Goal: Information Seeking & Learning: Learn about a topic

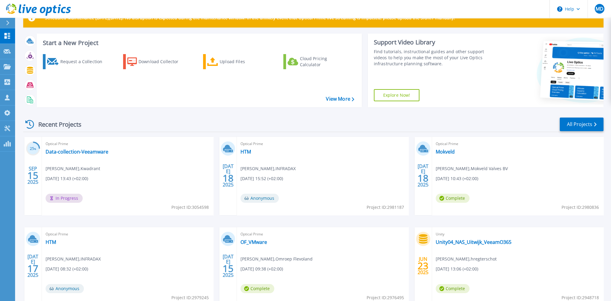
scroll to position [30, 0]
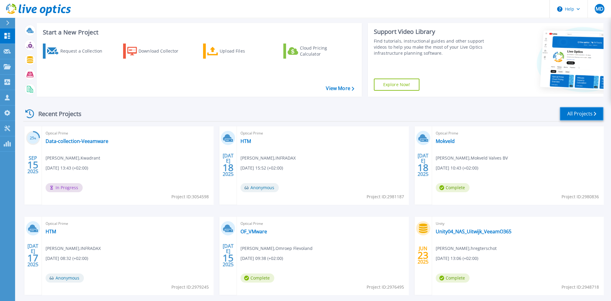
click at [588, 111] on link "All Projects" at bounding box center [582, 114] width 44 height 14
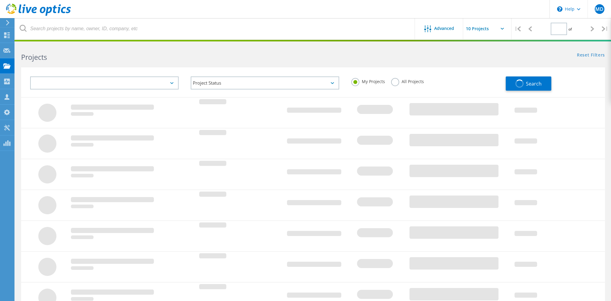
type input "1"
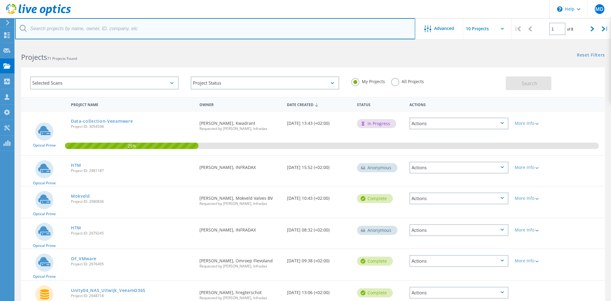
click at [111, 30] on input "text" at bounding box center [215, 28] width 400 height 21
type input "stelling"
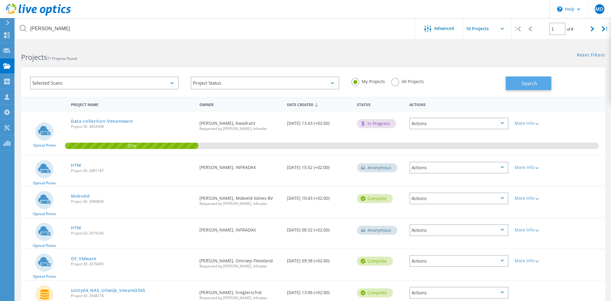
click at [518, 85] on button "Search" at bounding box center [529, 83] width 46 height 14
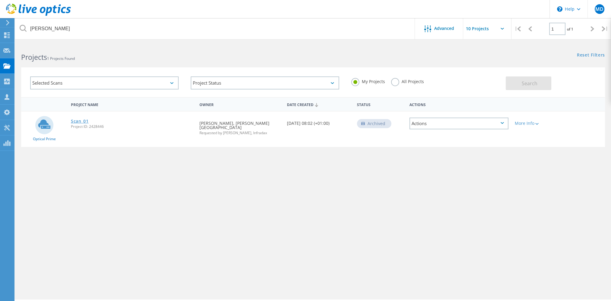
click at [80, 120] on link "Scan_01" at bounding box center [80, 121] width 18 height 4
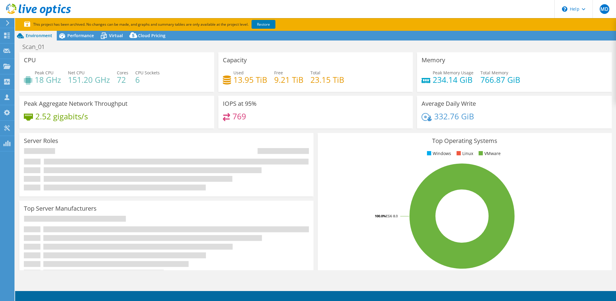
select select "EUFrankfurt"
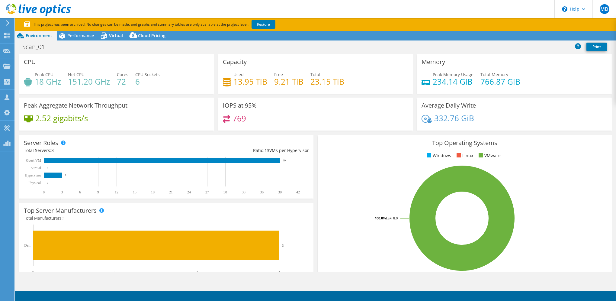
select select "EUFrankfurt"
select select "EUR"
click at [84, 34] on span "Performance" at bounding box center [80, 36] width 27 height 6
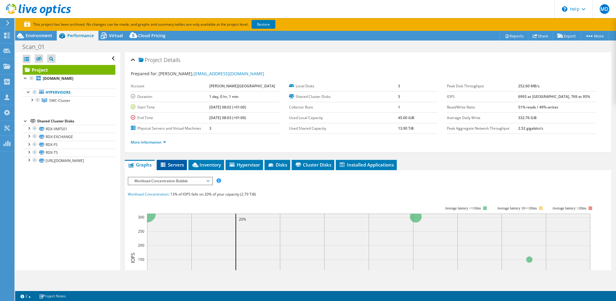
click at [179, 162] on span "Servers" at bounding box center [172, 164] width 24 height 6
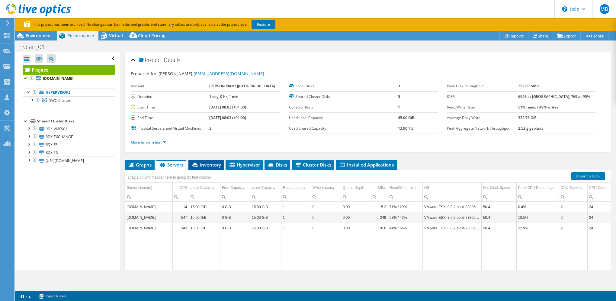
click at [203, 160] on li "Inventory" at bounding box center [206, 165] width 36 height 10
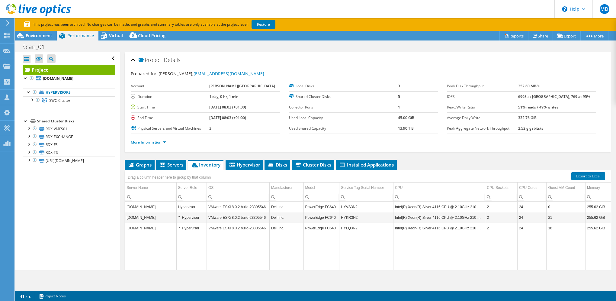
click at [535, 21] on div "This project has been archived. No changes can be made, and graphs and summary …" at bounding box center [294, 24] width 541 height 7
click at [152, 276] on div "Project Actions Project Actions Reports Share Export vSAN ReadyNode Sizer" at bounding box center [315, 172] width 601 height 282
click at [234, 163] on icon at bounding box center [231, 164] width 5 height 4
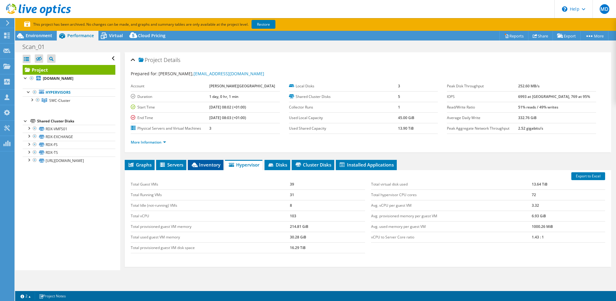
click at [213, 165] on span "Inventory" at bounding box center [206, 164] width 30 height 6
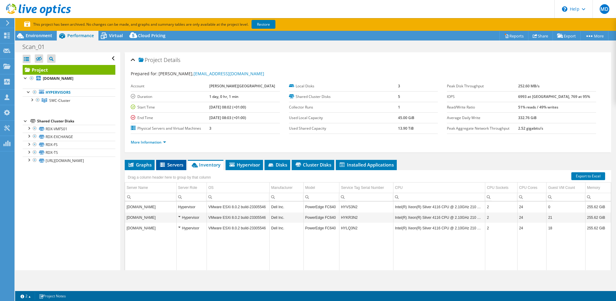
click at [176, 164] on span "Servers" at bounding box center [171, 164] width 24 height 6
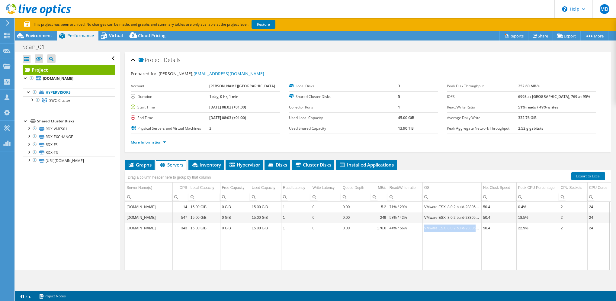
drag, startPoint x: 425, startPoint y: 226, endPoint x: 482, endPoint y: 229, distance: 57.2
click at [482, 229] on tr "[DOMAIN_NAME] 343 15.00 GiB 0 GiB 15.00 GiB 1 0 0.00 176.6 44% / 56% VMware ESX…" at bounding box center [418, 227] width 586 height 11
copy td "VMware ESXi 8.0.2 build-23305546"
click at [311, 163] on span "Cluster Disks" at bounding box center [313, 164] width 37 height 6
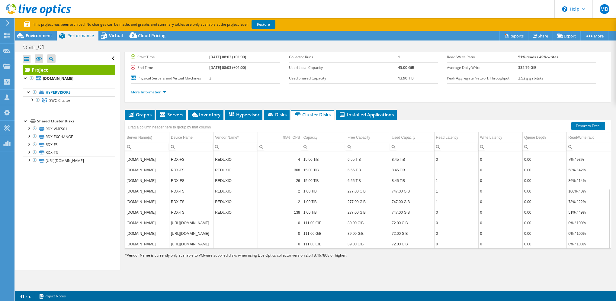
scroll to position [50, 0]
drag, startPoint x: 258, startPoint y: 116, endPoint x: 280, endPoint y: 114, distance: 21.8
click at [278, 115] on span "Disks" at bounding box center [277, 114] width 20 height 6
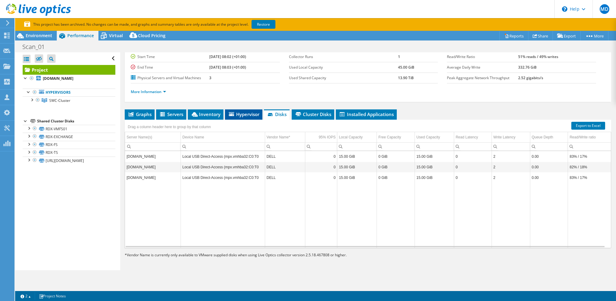
click at [249, 115] on span "Hypervisor" at bounding box center [243, 114] width 31 height 6
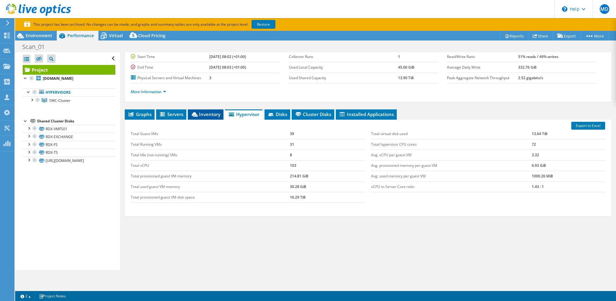
click at [218, 115] on span "Inventory" at bounding box center [206, 114] width 30 height 6
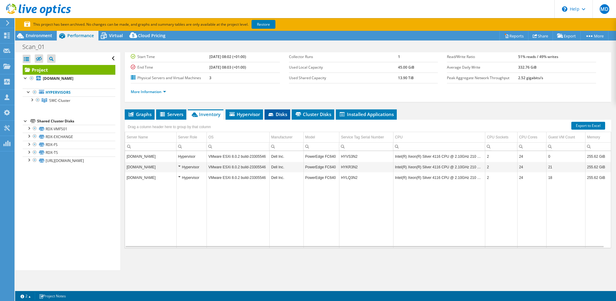
click at [272, 111] on span "Disks" at bounding box center [277, 114] width 20 height 6
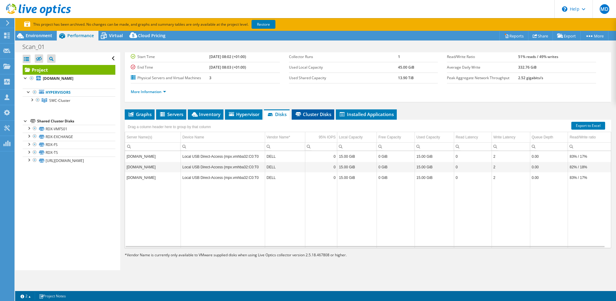
click at [307, 112] on span "Cluster Disks" at bounding box center [313, 114] width 37 height 6
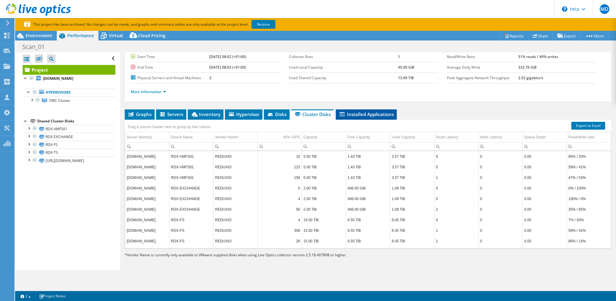
click at [362, 112] on span "Installed Applications" at bounding box center [366, 114] width 55 height 6
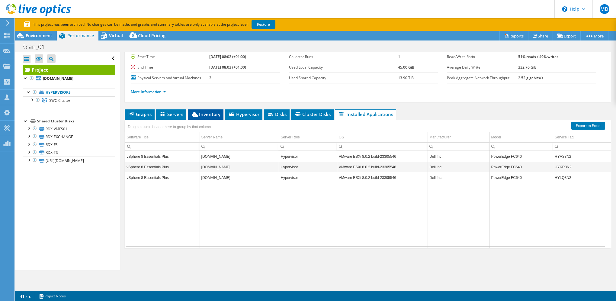
click at [204, 112] on span "Inventory" at bounding box center [206, 114] width 30 height 6
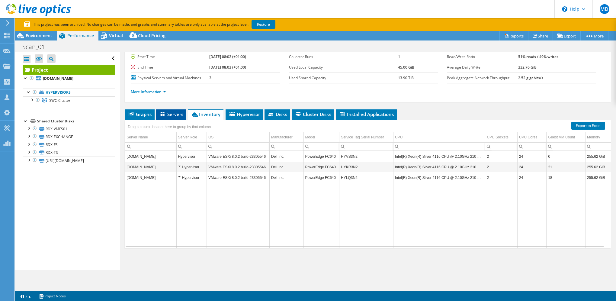
click at [167, 116] on span "Servers" at bounding box center [171, 114] width 24 height 6
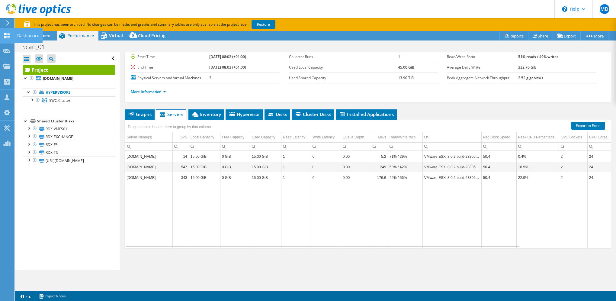
click at [6, 33] on use at bounding box center [7, 36] width 6 height 6
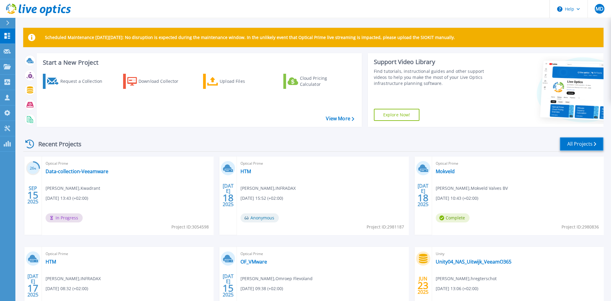
click at [579, 142] on link "All Projects" at bounding box center [582, 144] width 44 height 14
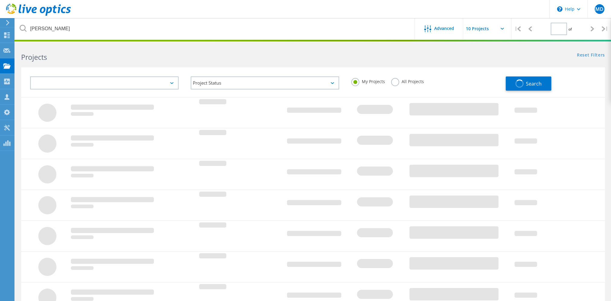
type input "1"
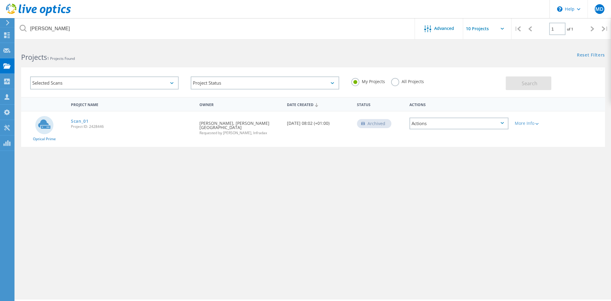
click at [97, 81] on div "Selected Scans" at bounding box center [104, 82] width 148 height 13
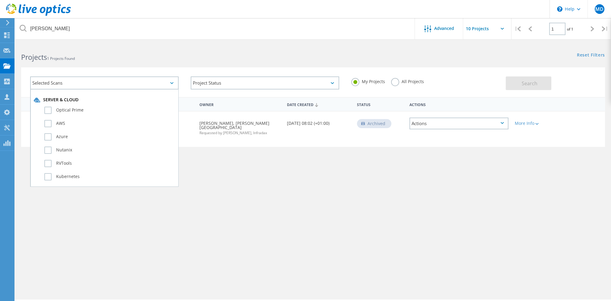
click at [97, 81] on div "Selected Scans" at bounding box center [104, 82] width 148 height 13
